Goal: Navigation & Orientation: Find specific page/section

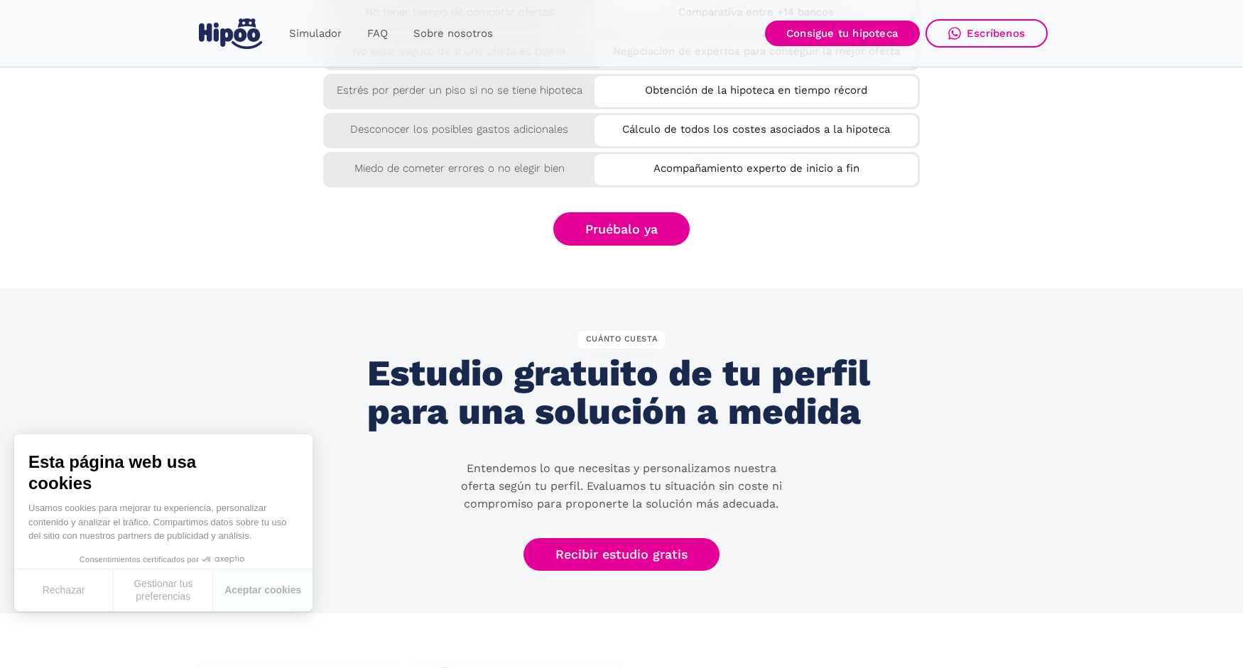
scroll to position [2625, 0]
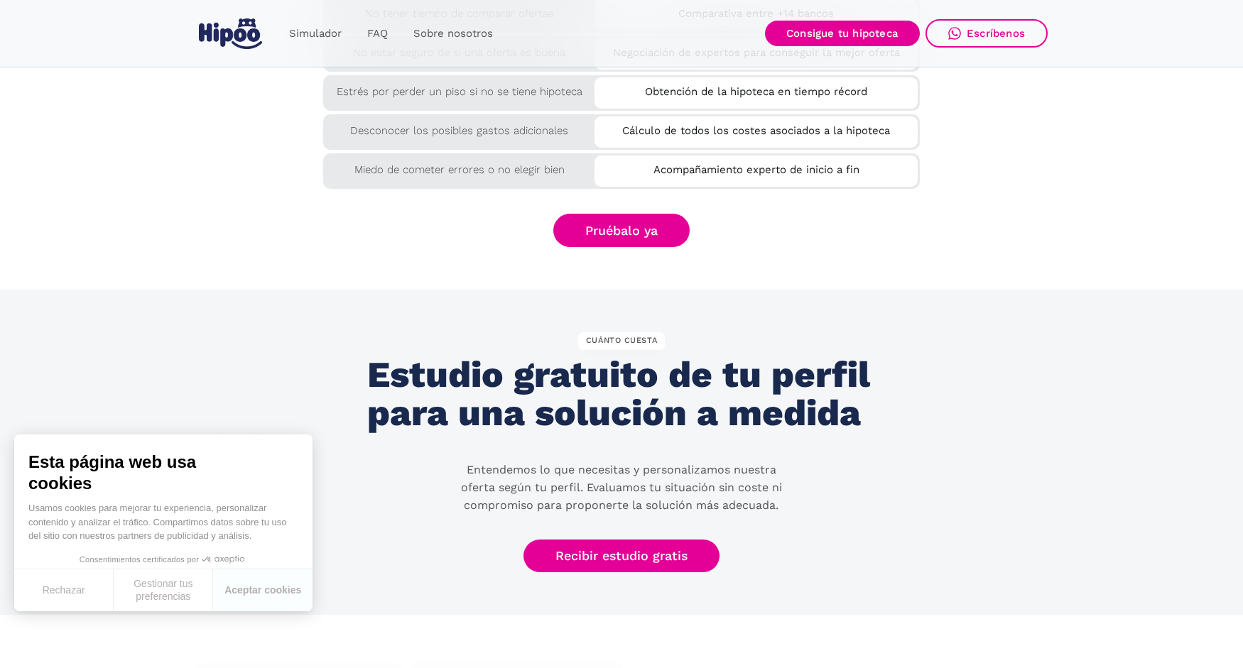
click at [604, 337] on div "CUÁNTO CUESTA" at bounding box center [621, 341] width 87 height 18
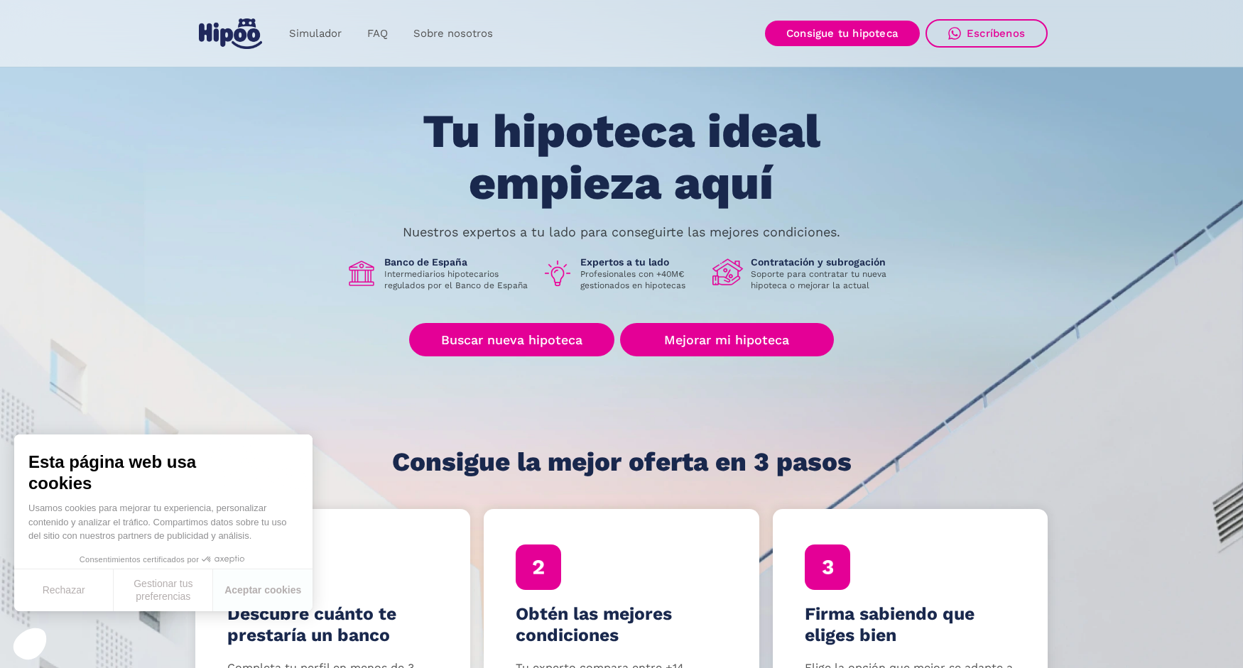
scroll to position [0, 0]
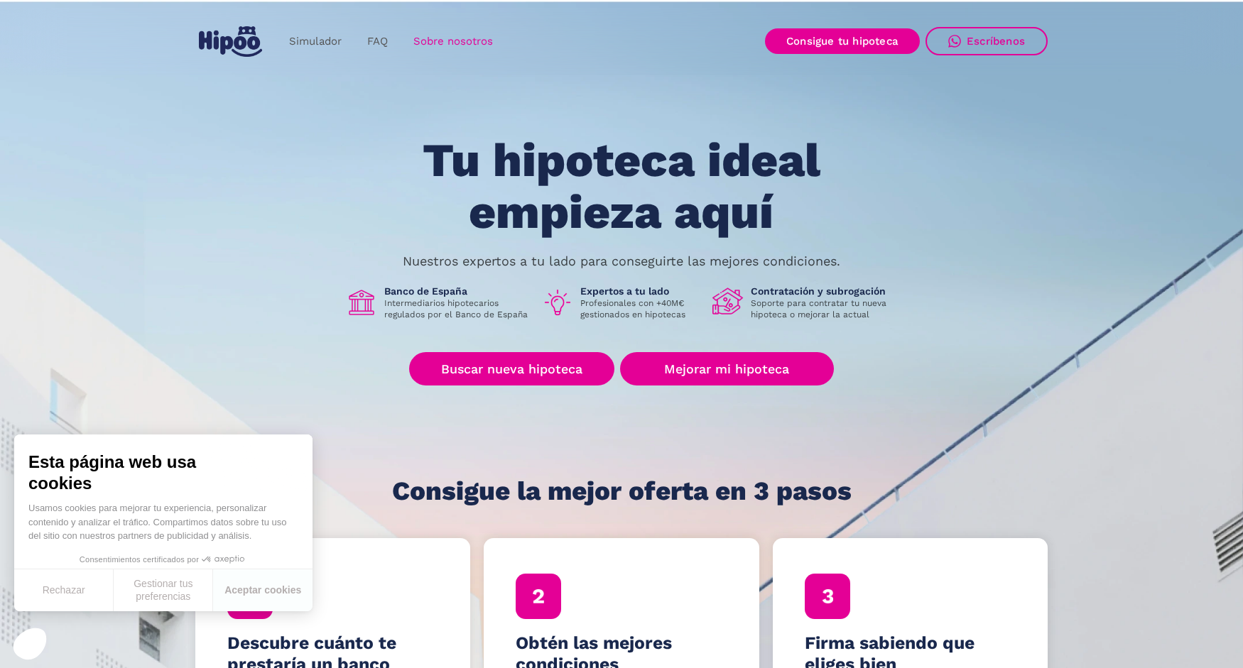
click at [444, 43] on link "Sobre nosotros" at bounding box center [453, 42] width 105 height 28
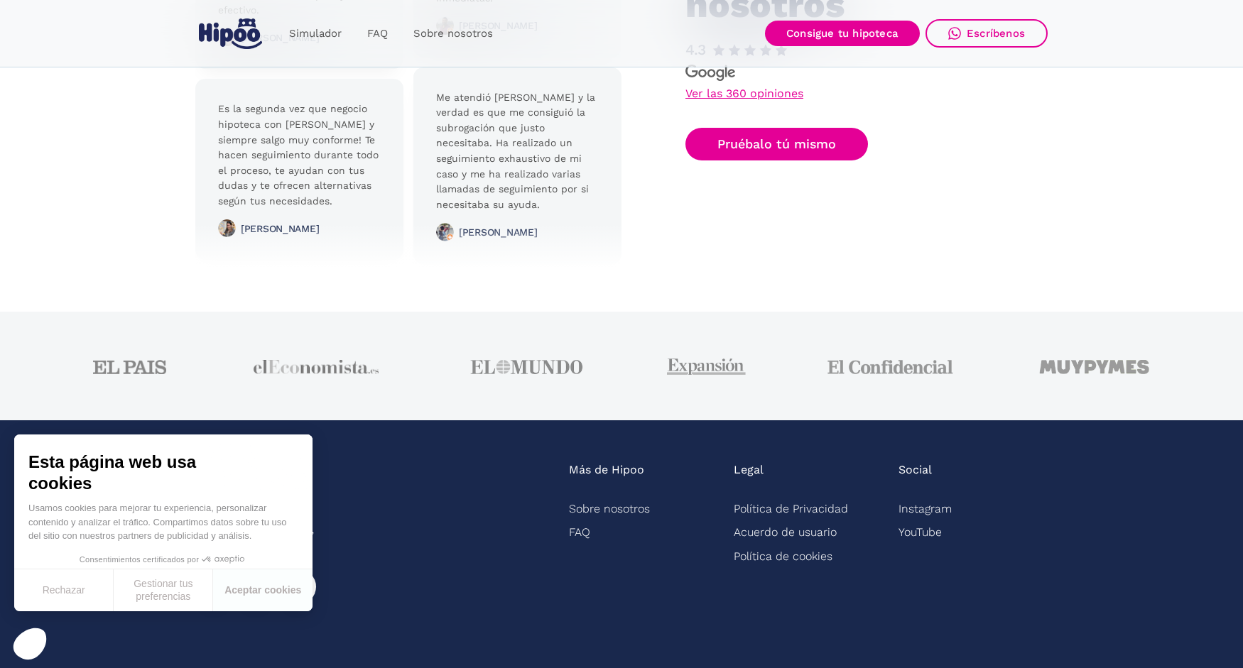
scroll to position [3525, 0]
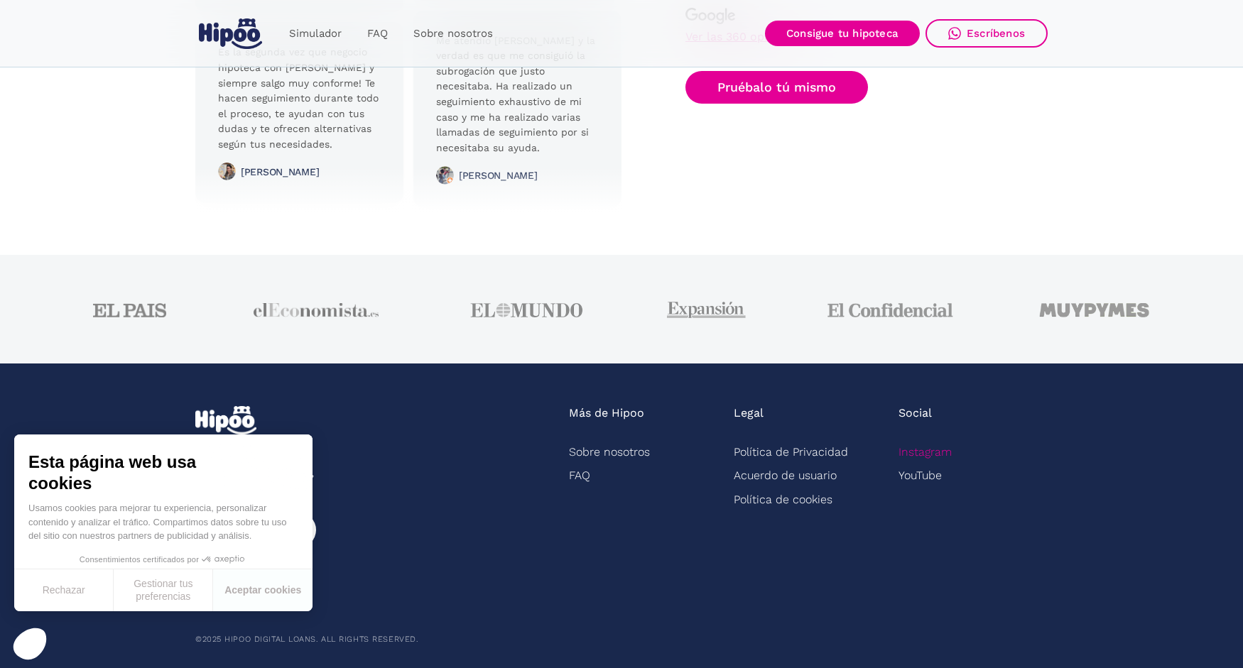
click at [925, 453] on link "Instagram" at bounding box center [924, 451] width 53 height 23
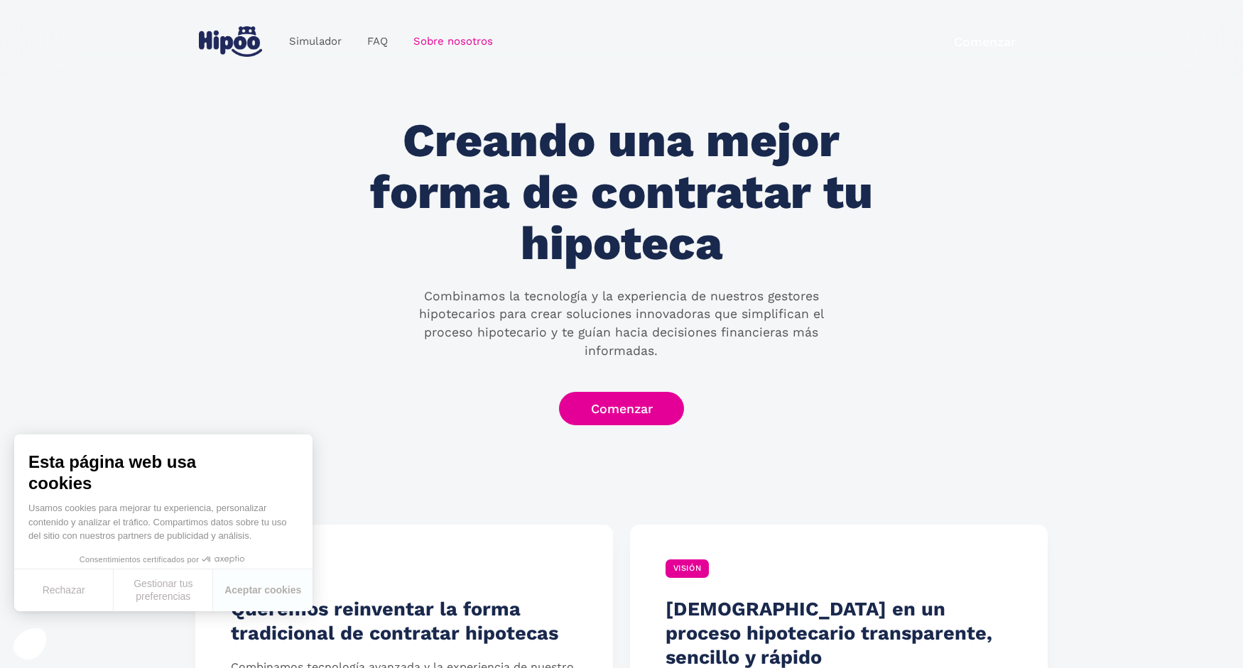
click at [236, 46] on img "home" at bounding box center [230, 41] width 63 height 31
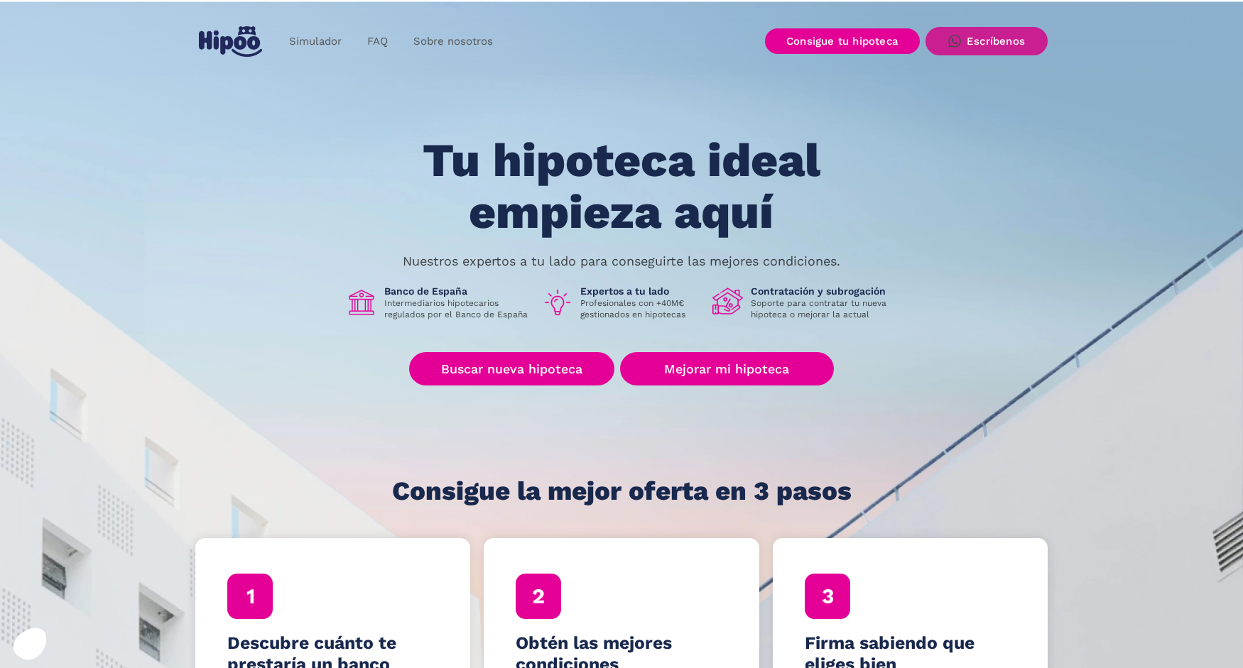
click at [1016, 47] on div "Escríbenos" at bounding box center [996, 41] width 58 height 13
